Goal: Check status: Check status

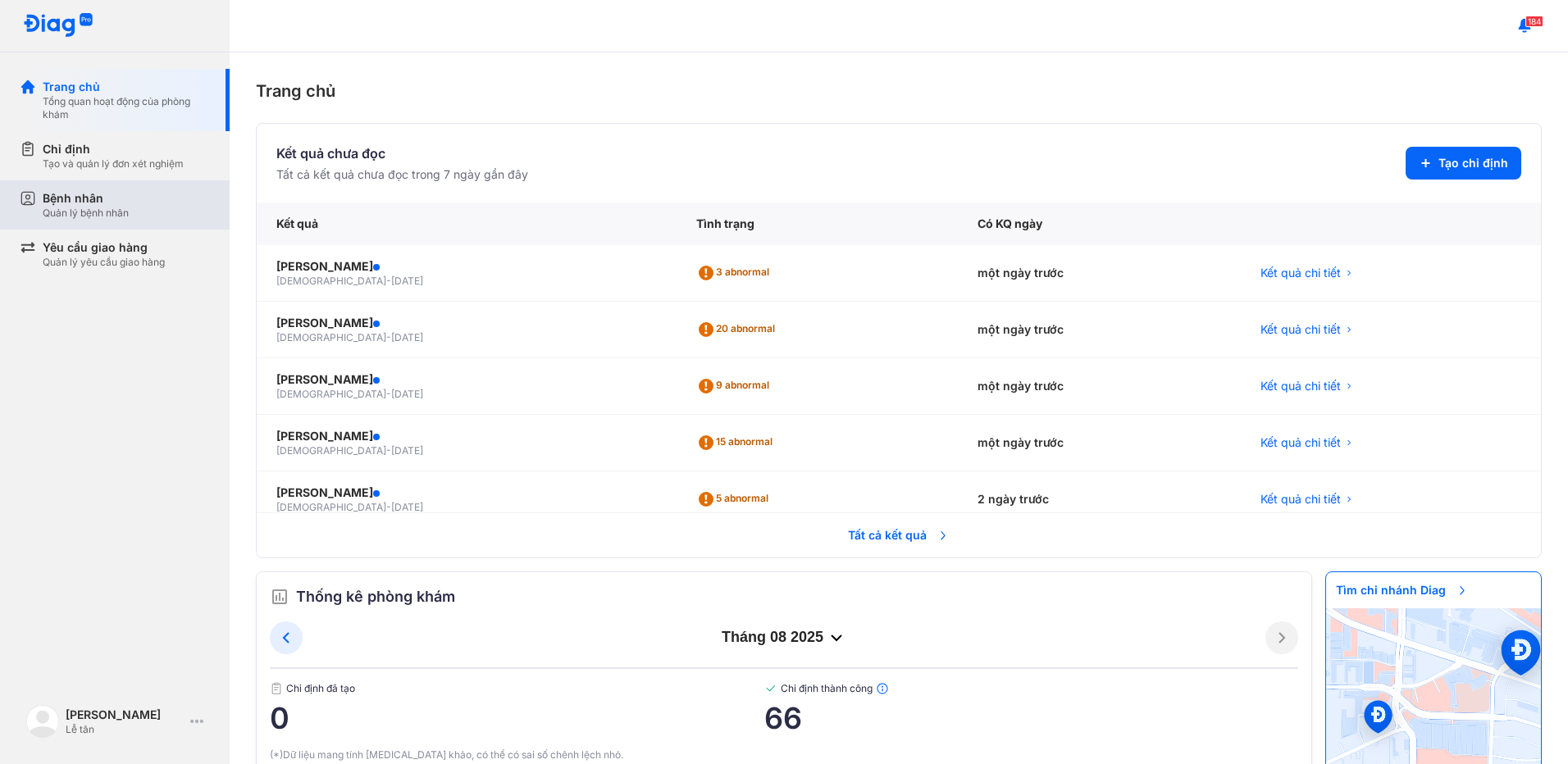
click at [105, 201] on div "Bệnh nhân" at bounding box center [86, 198] width 86 height 16
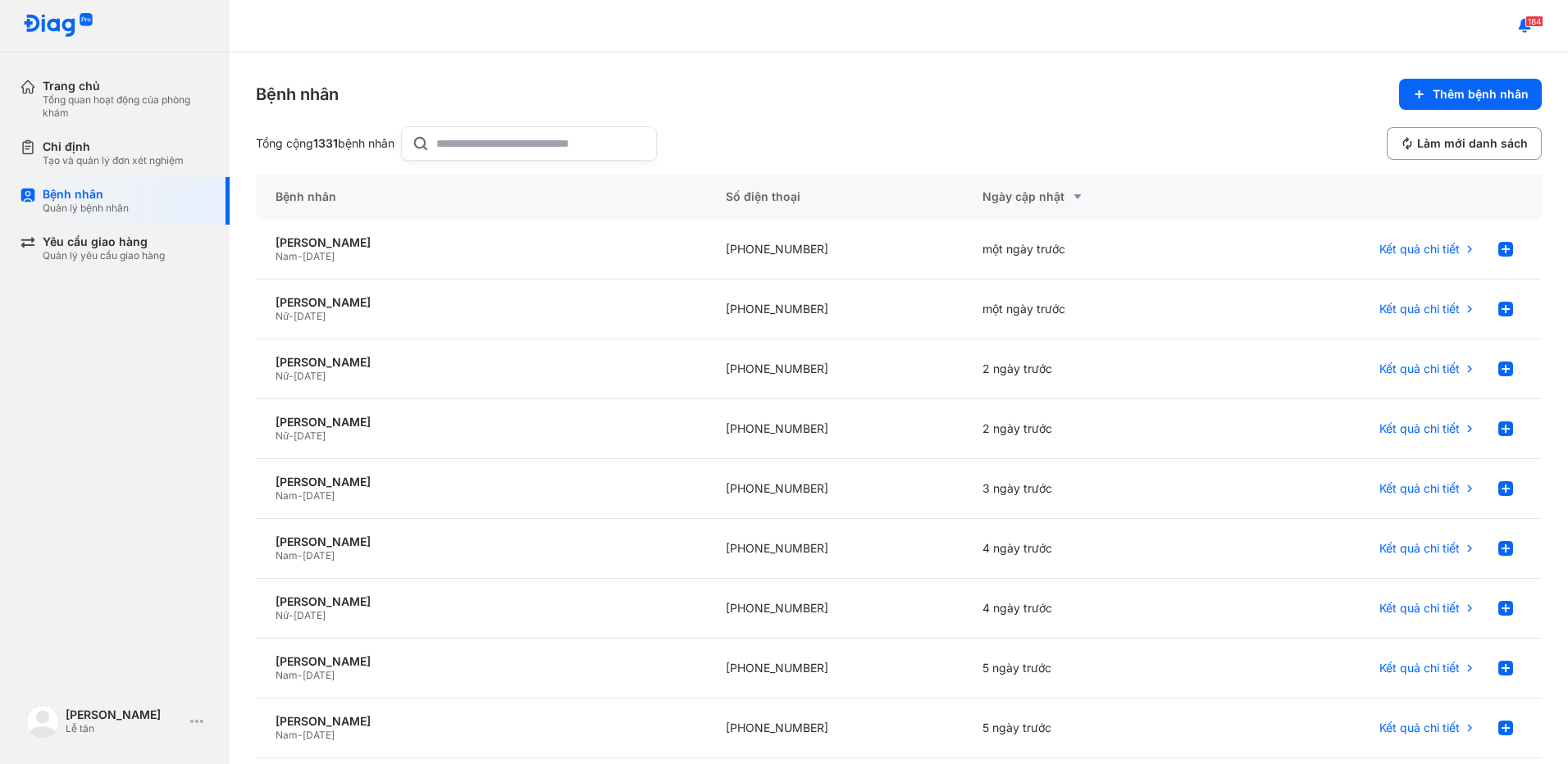
click at [554, 153] on input "text" at bounding box center [541, 144] width 210 height 33
type input "**********"
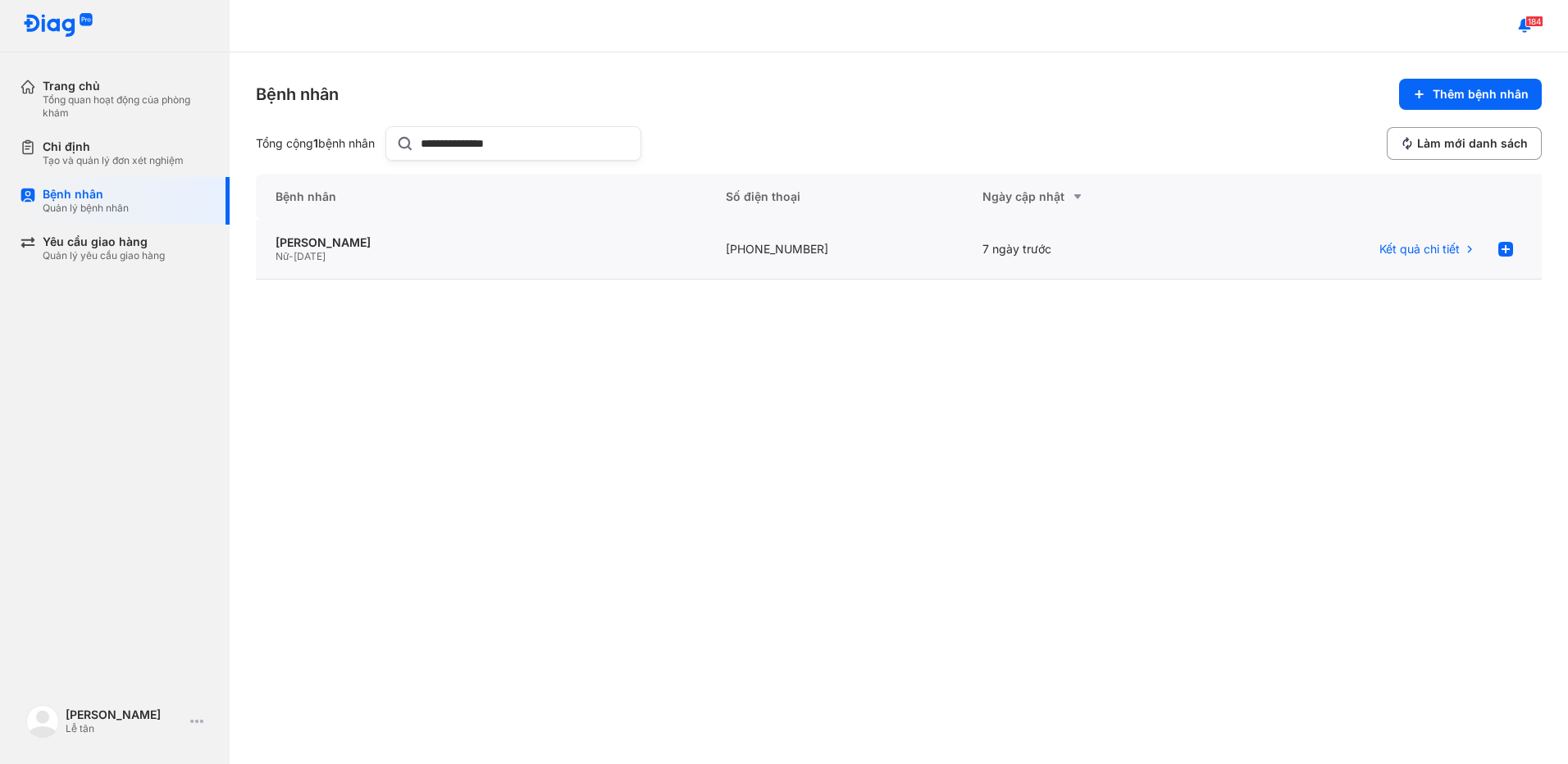
click at [706, 266] on div "[PERSON_NAME] NGA Nữ - [DATE]" at bounding box center [835, 249] width 258 height 60
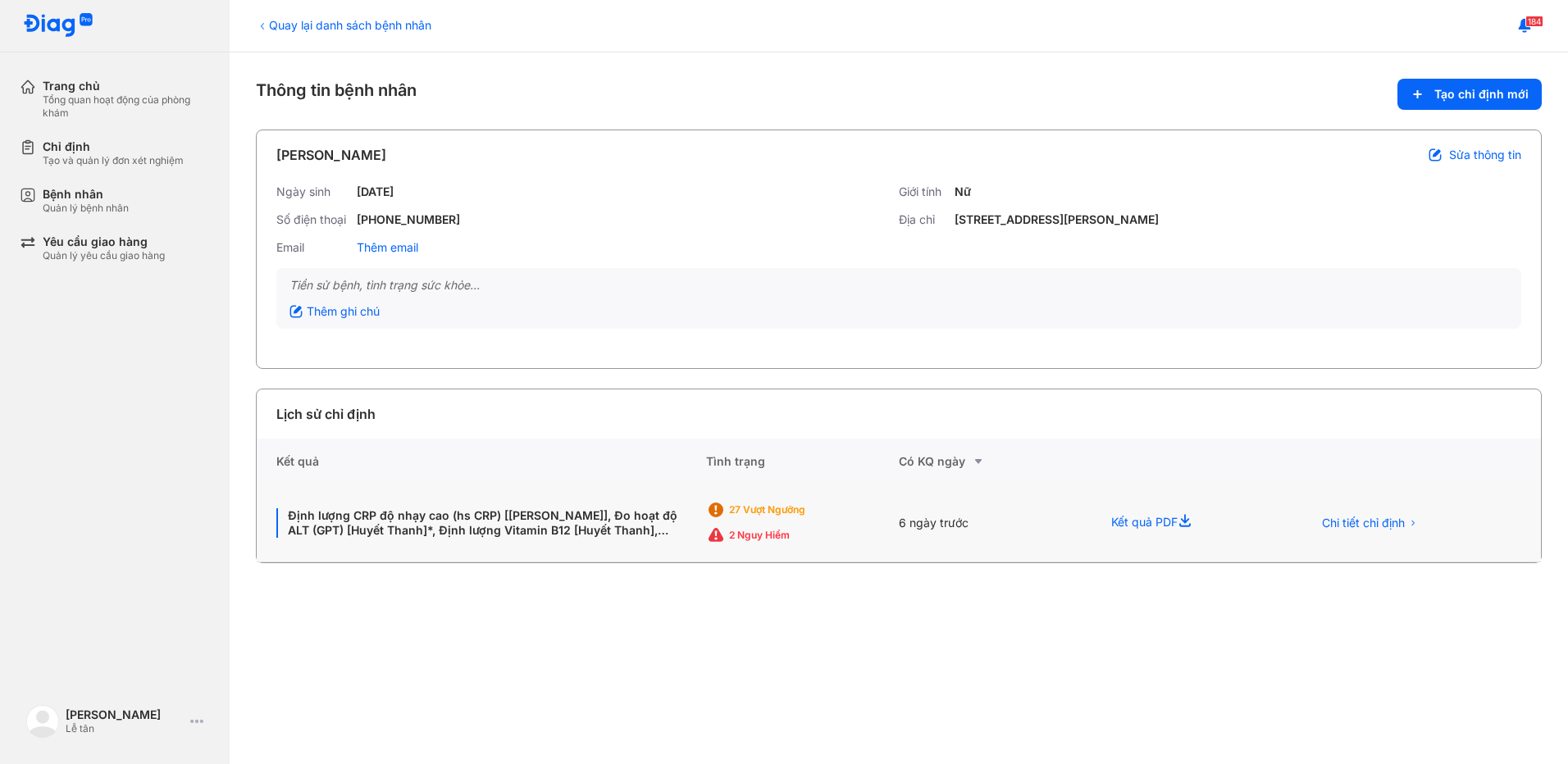
click at [1091, 525] on div "6 ngày trước" at bounding box center [1191, 524] width 201 height 78
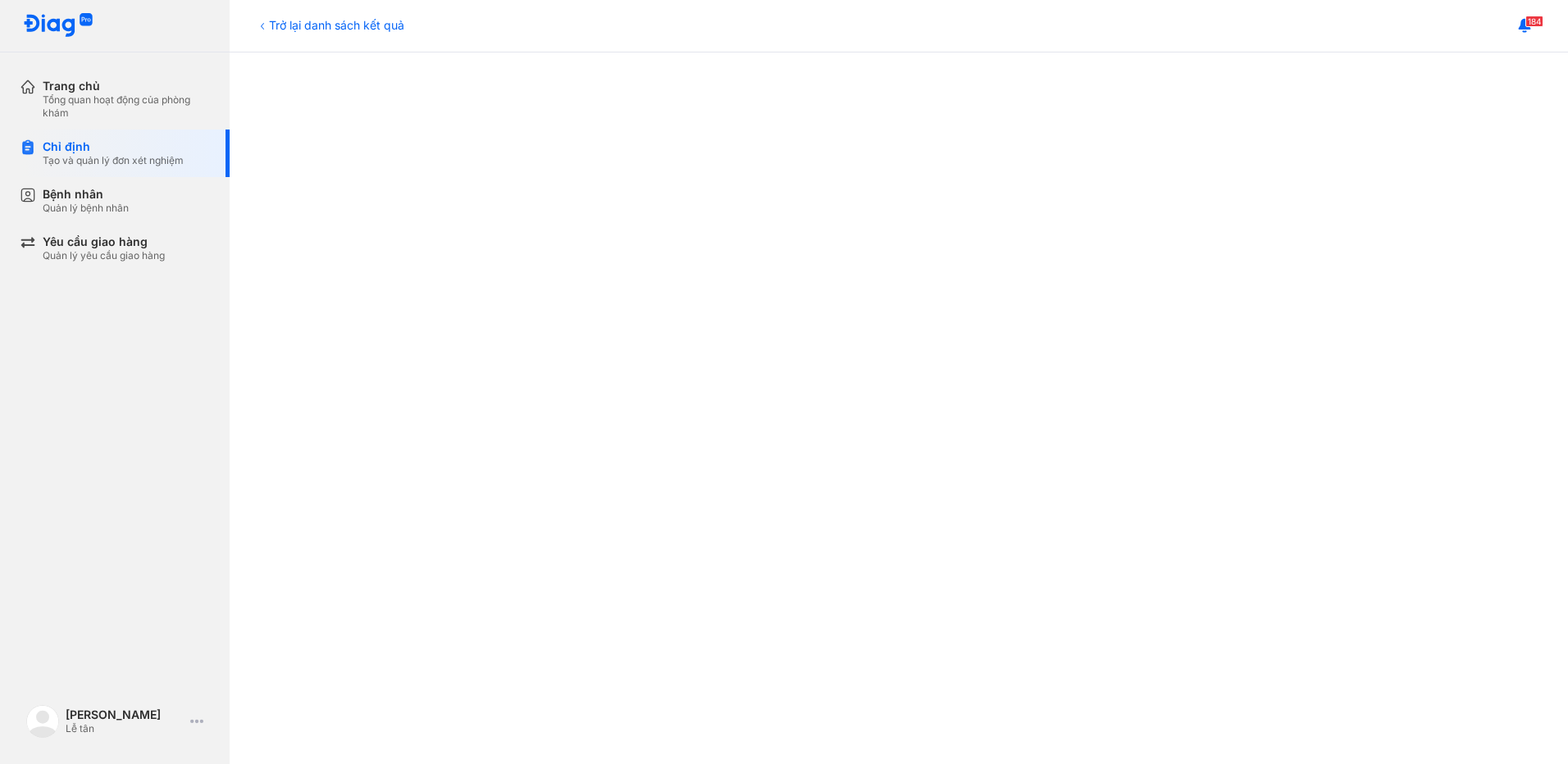
scroll to position [410, 0]
